Goal: Transaction & Acquisition: Purchase product/service

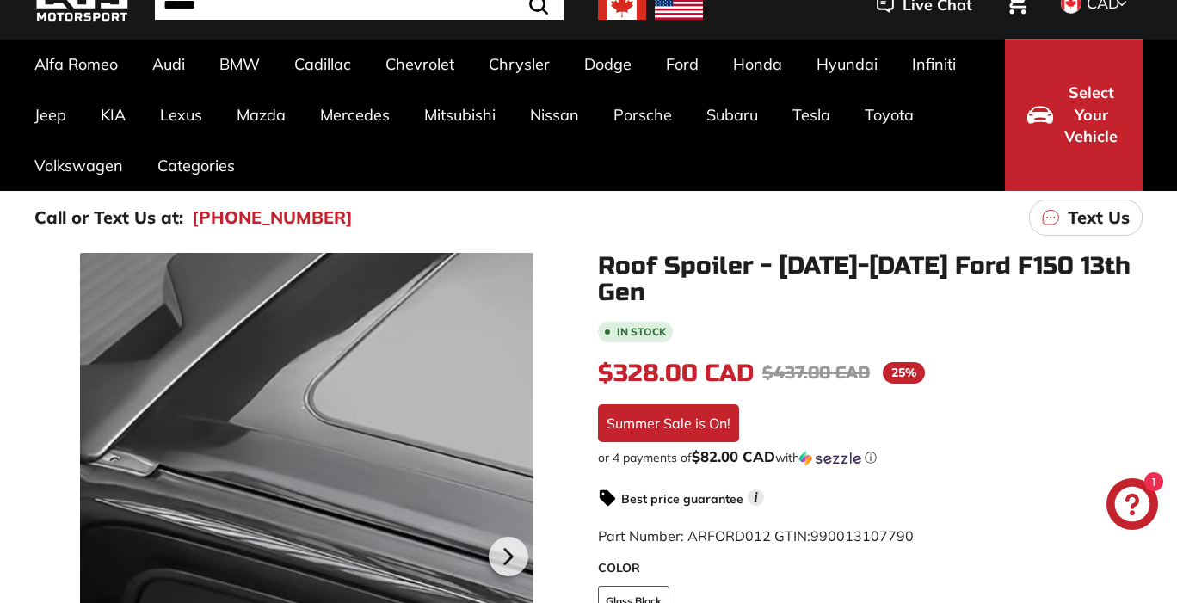
click at [357, 455] on div at bounding box center [307, 554] width 454 height 603
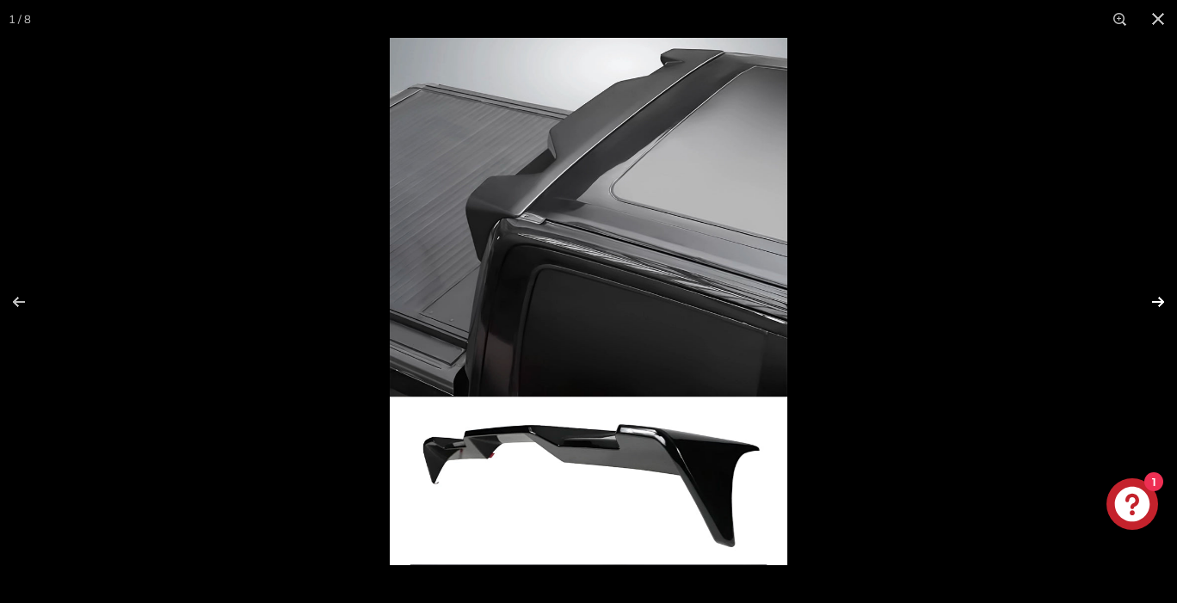
click at [1162, 301] on button at bounding box center [1147, 302] width 60 height 86
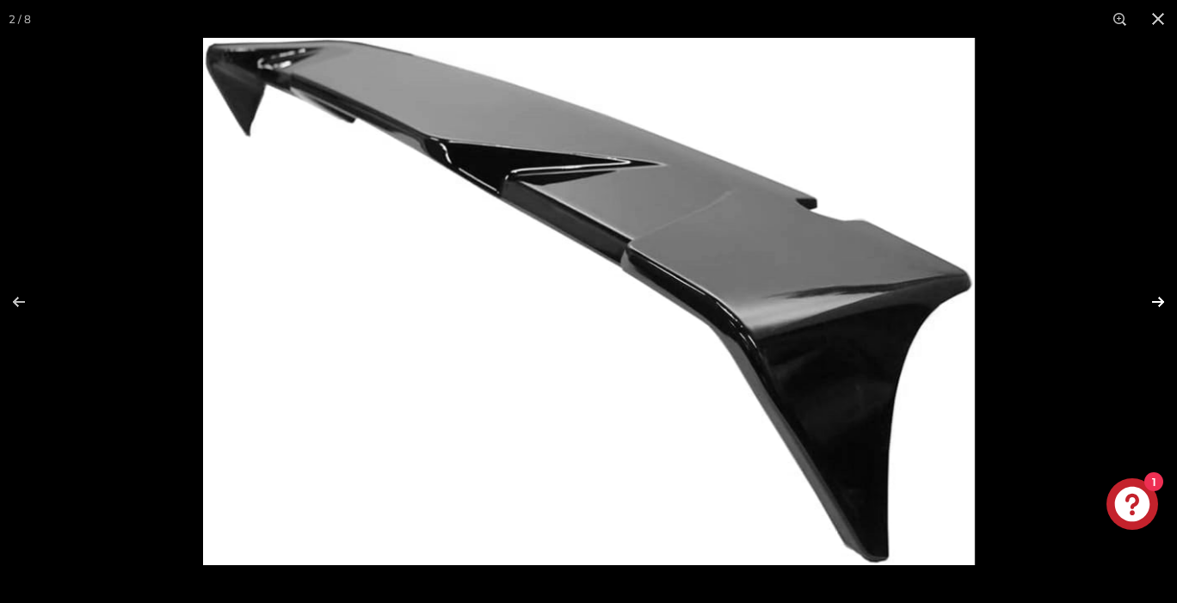
click at [1162, 301] on button at bounding box center [1147, 302] width 60 height 86
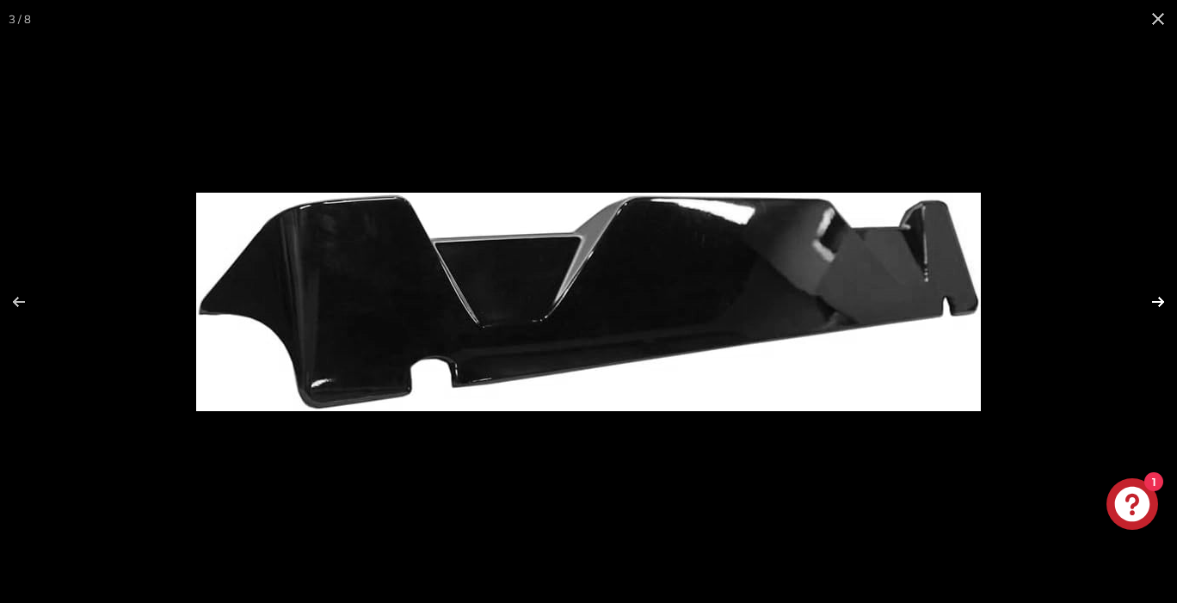
click at [1162, 301] on button at bounding box center [1147, 302] width 60 height 86
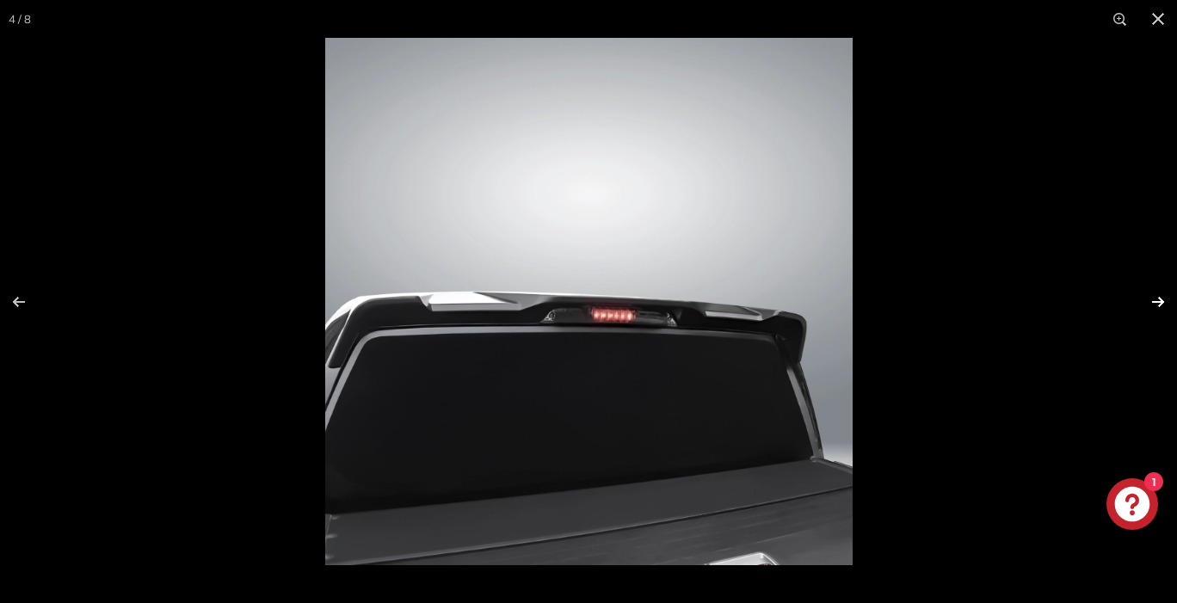
scroll to position [0, 158]
click at [1162, 301] on button at bounding box center [1147, 302] width 60 height 86
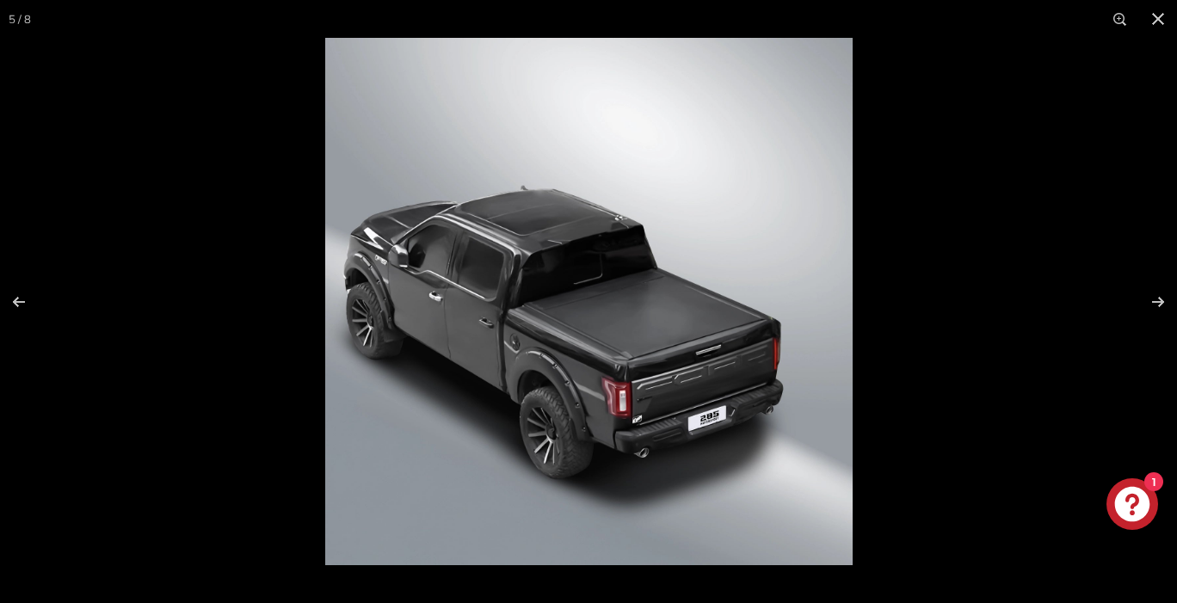
click at [564, 271] on img at bounding box center [589, 302] width 528 height 528
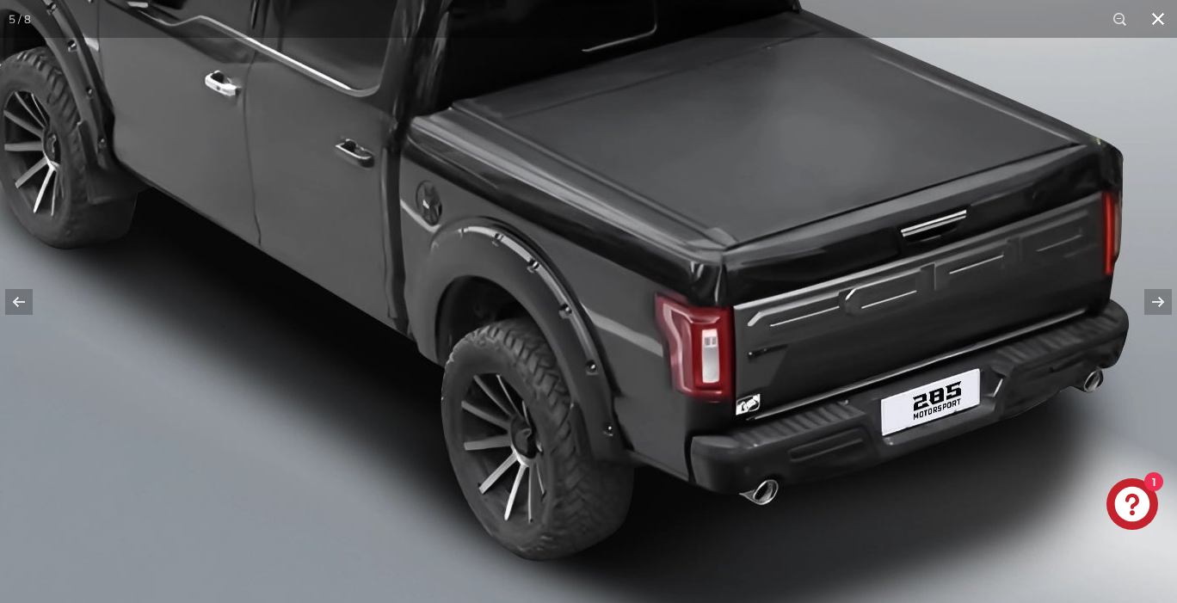
click at [1155, 14] on button at bounding box center [1158, 19] width 38 height 38
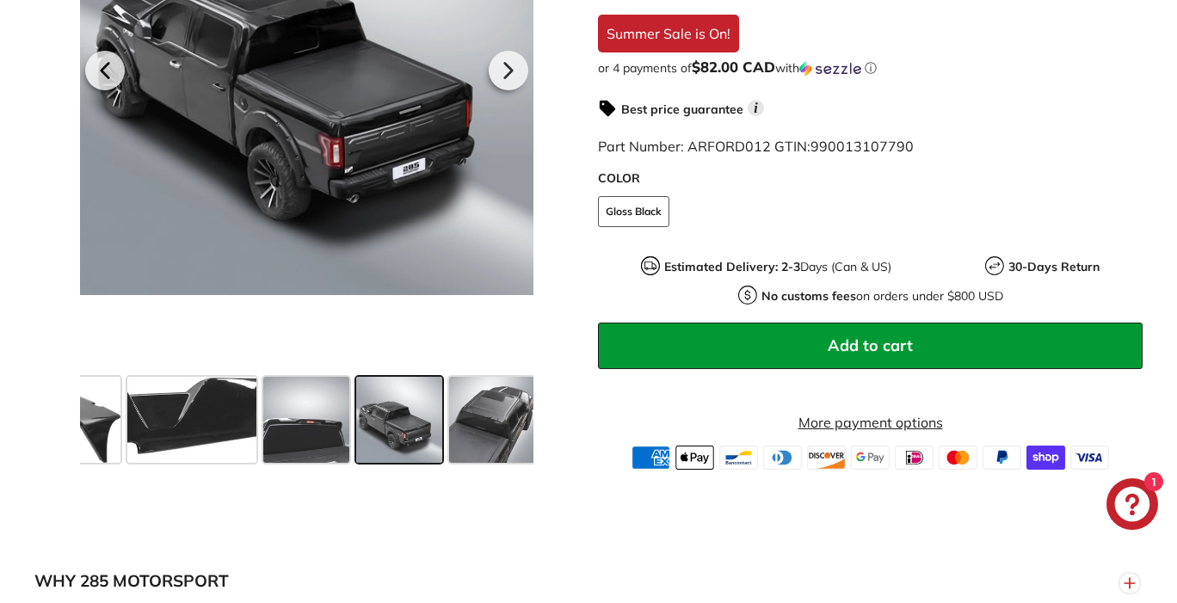
scroll to position [579, 0]
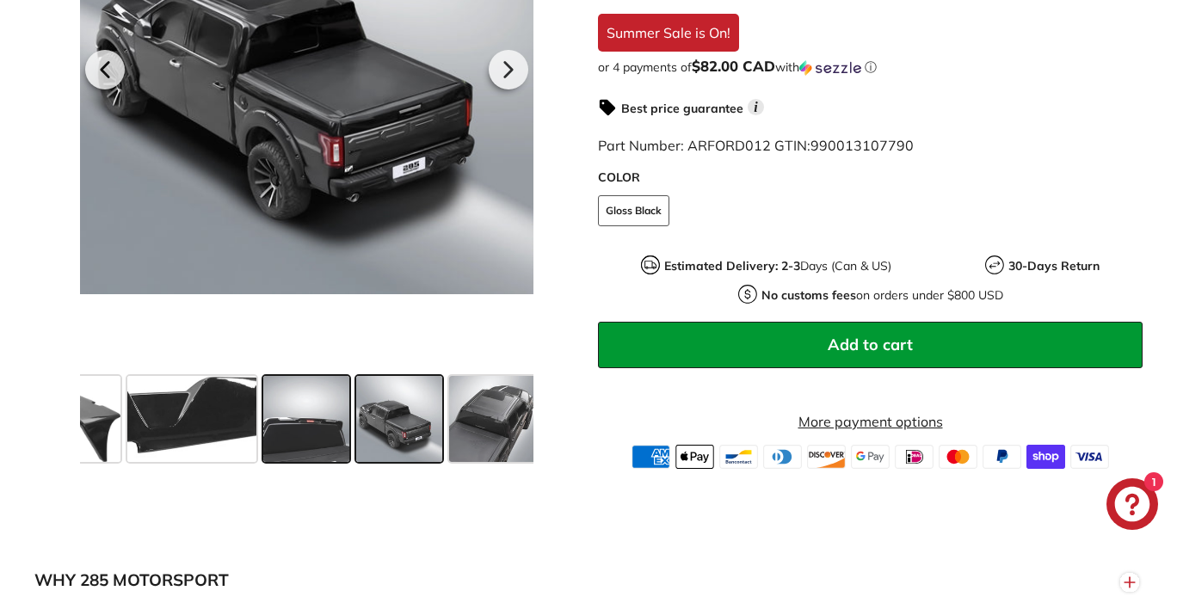
click at [317, 409] on span at bounding box center [306, 419] width 86 height 86
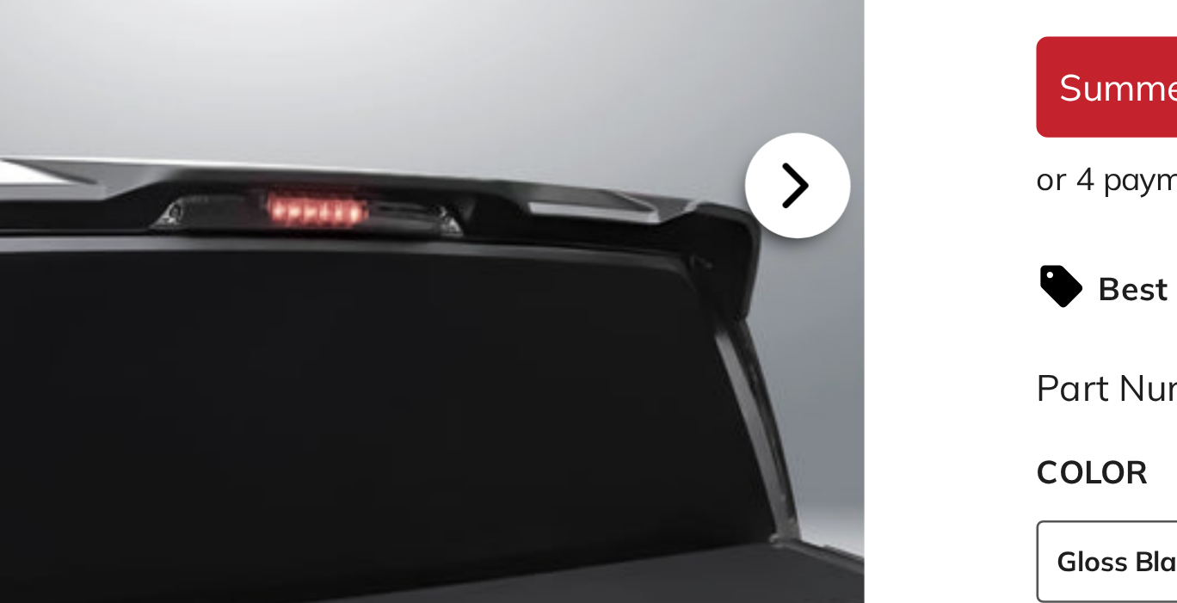
click at [507, 65] on icon at bounding box center [507, 70] width 7 height 15
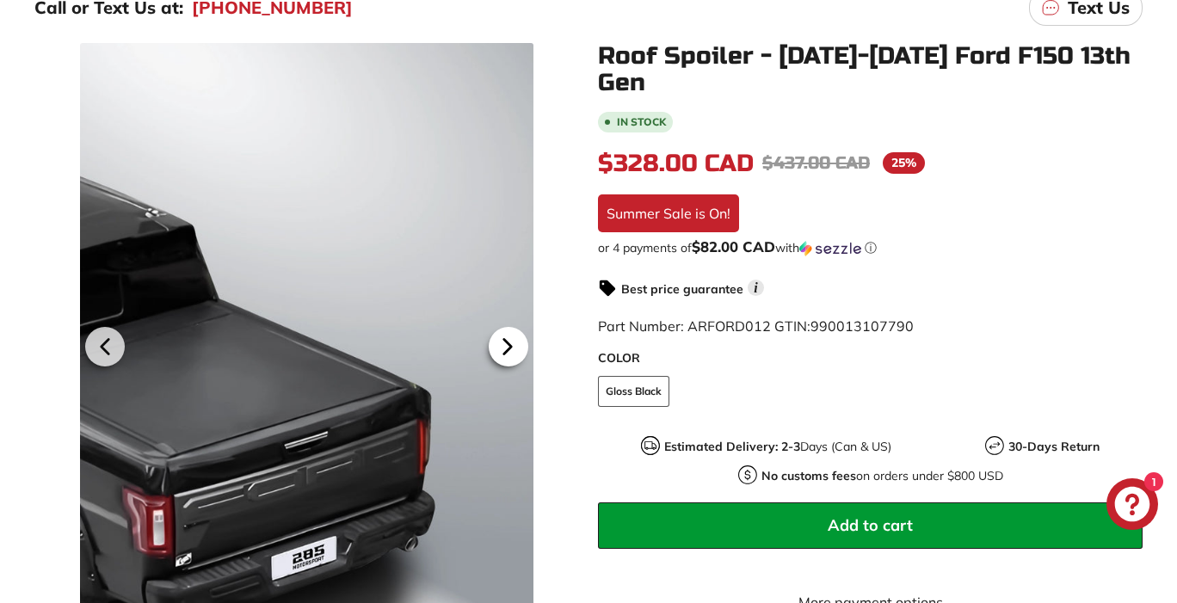
scroll to position [309, 0]
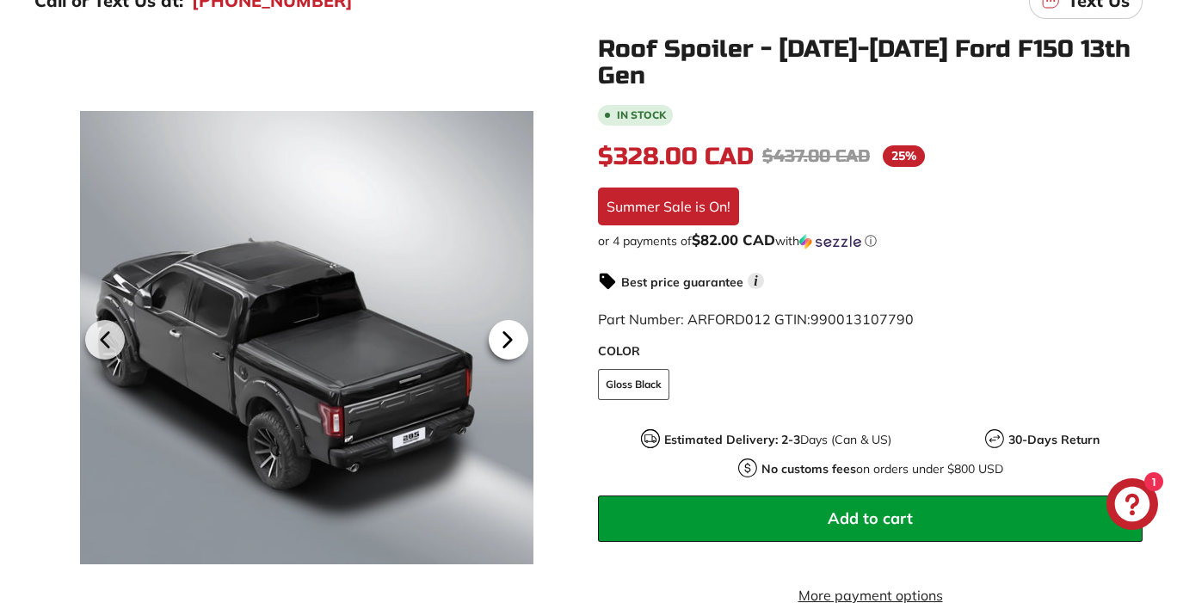
click at [512, 334] on icon at bounding box center [508, 340] width 40 height 40
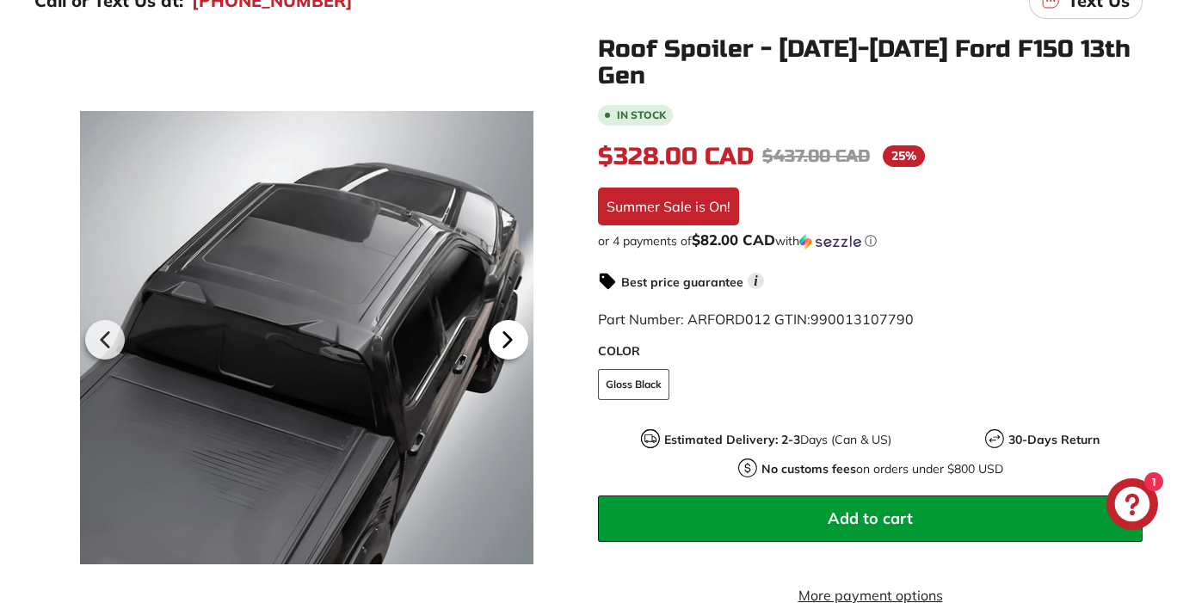
scroll to position [0, 344]
click at [512, 337] on icon at bounding box center [508, 340] width 40 height 40
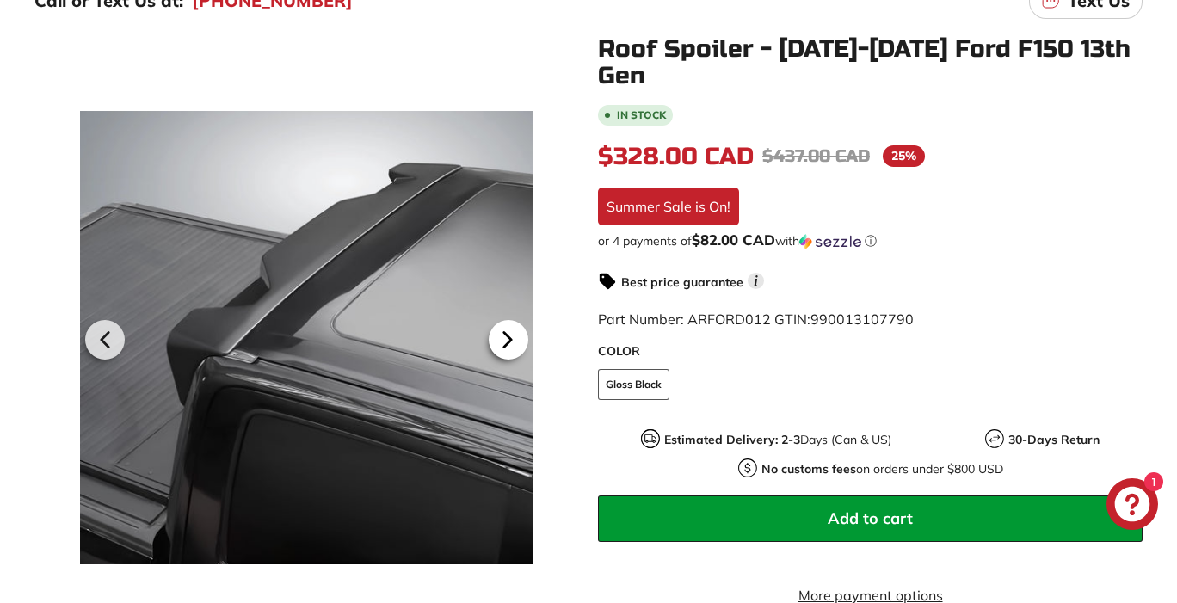
click at [512, 337] on icon at bounding box center [508, 340] width 40 height 40
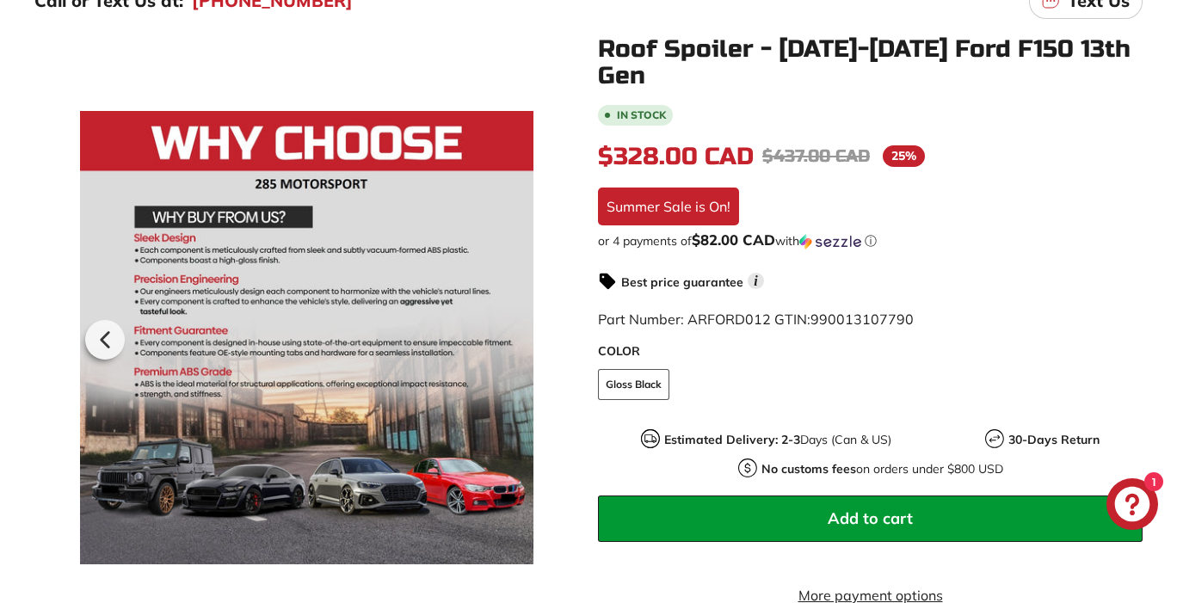
click at [512, 337] on div at bounding box center [306, 337] width 454 height 603
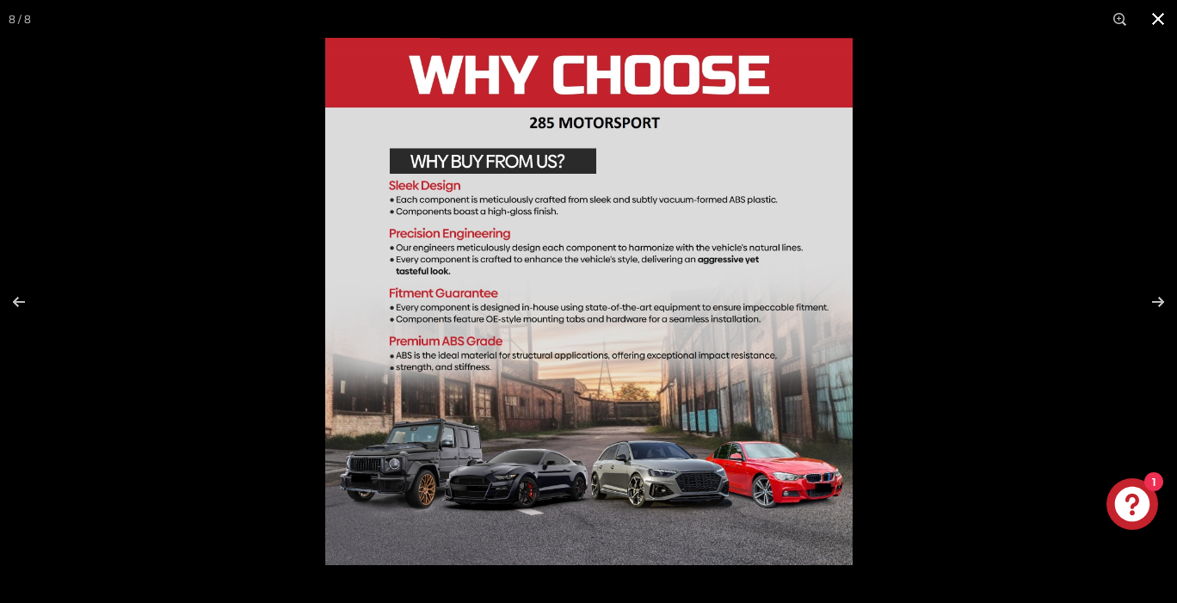
click at [1153, 23] on button at bounding box center [1158, 19] width 38 height 38
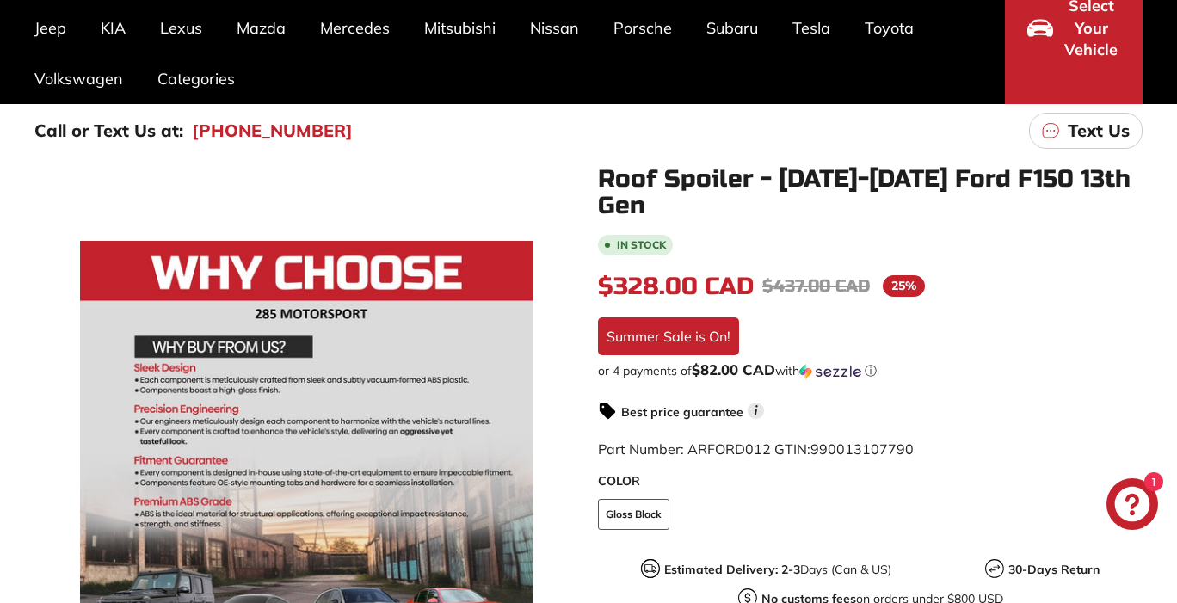
scroll to position [0, 0]
